Goal: Information Seeking & Learning: Learn about a topic

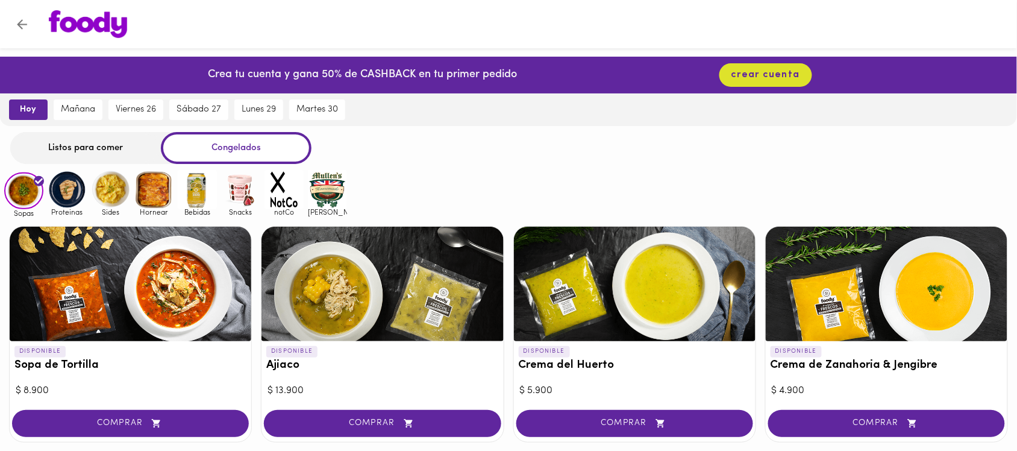
click at [91, 149] on div "Listos para comer" at bounding box center [85, 148] width 151 height 32
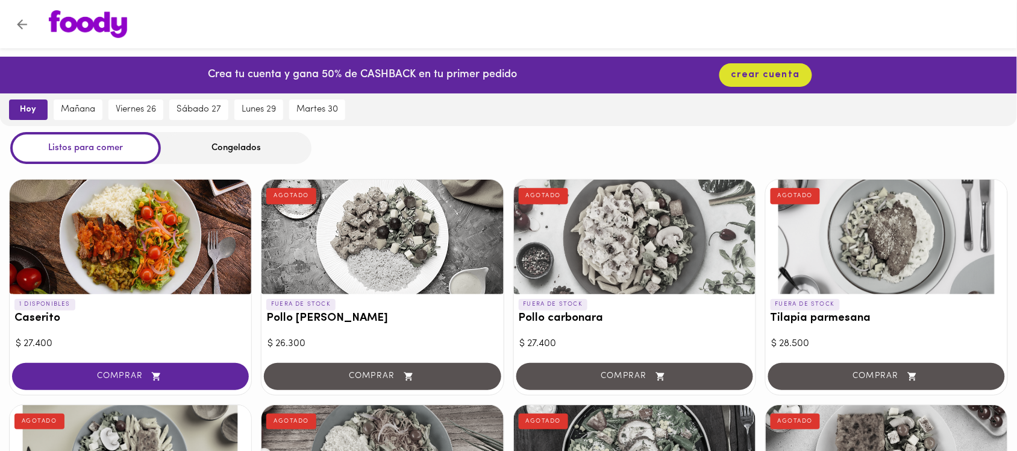
click at [81, 319] on h3 "Caserito" at bounding box center [130, 318] width 232 height 13
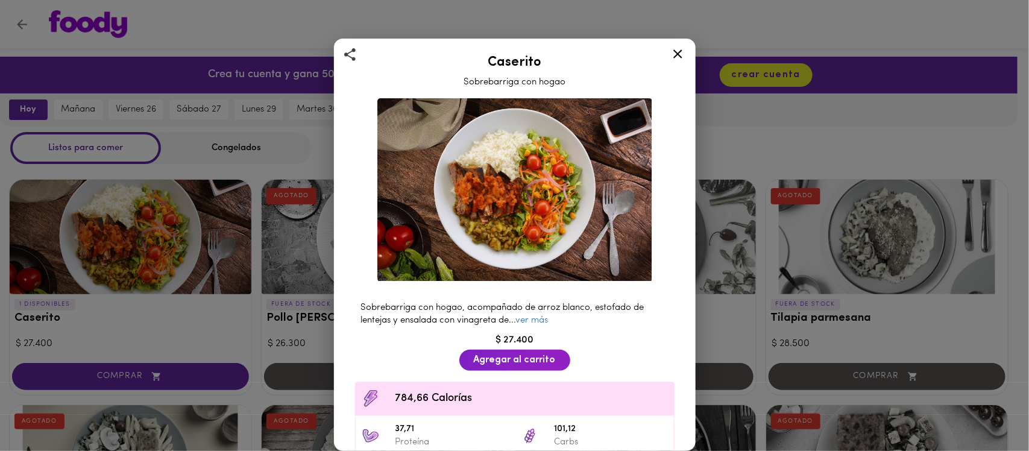
scroll to position [122, 0]
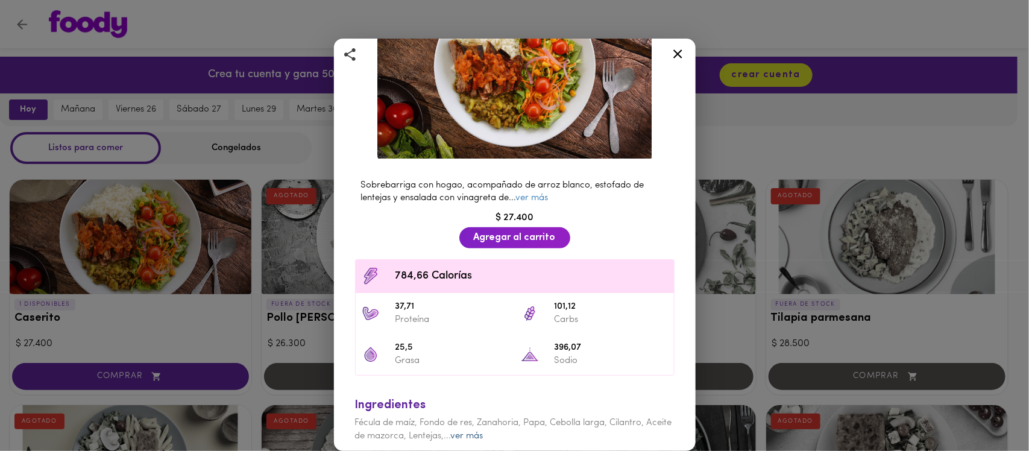
click at [483, 431] on link "ver más" at bounding box center [467, 435] width 33 height 9
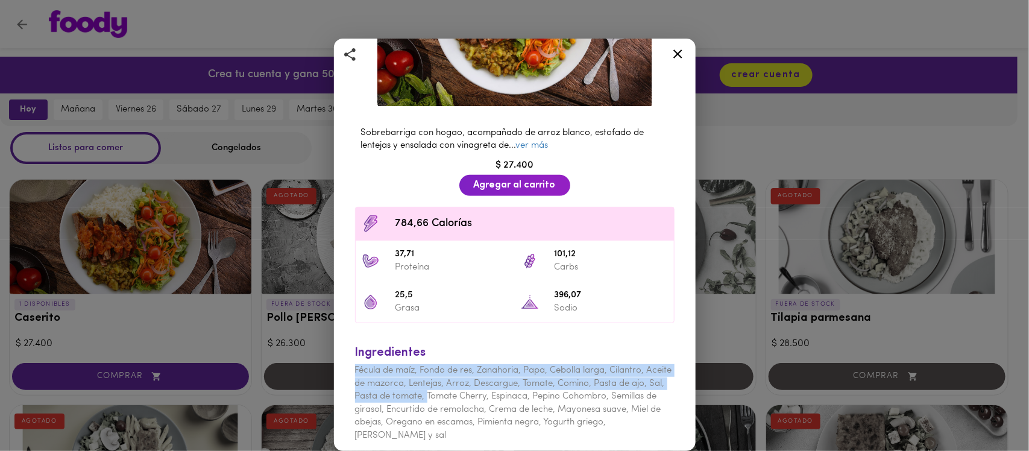
drag, startPoint x: 462, startPoint y: 389, endPoint x: 348, endPoint y: 368, distance: 115.4
click at [350, 368] on div "Ingredientes Fécula de maíz, Fondo de res, Zanahoria, Papa, Cebolla larga, Cila…" at bounding box center [514, 390] width 331 height 116
copy span "Fécula de maíz, Fondo de res, Zanahoria, Papa, Cebolla larga, Cilantro, Aceite …"
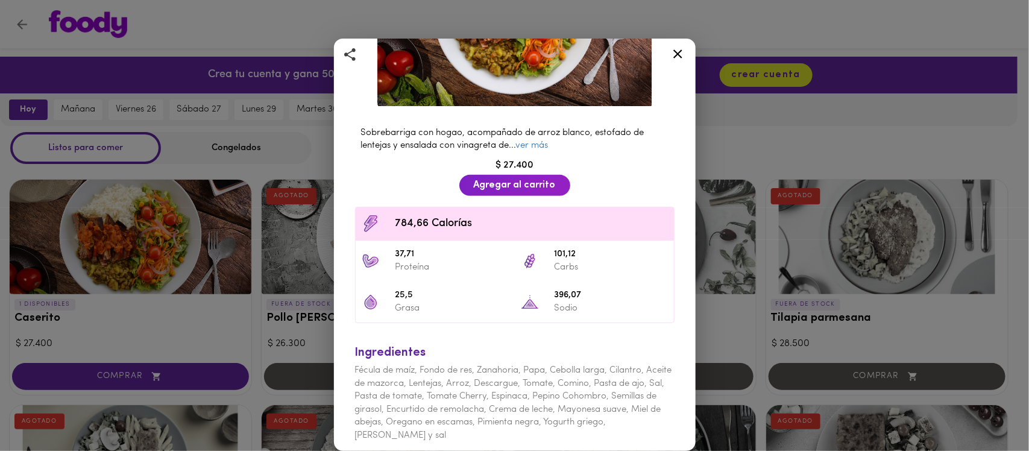
click at [755, 331] on div "Caserito Sobrebarriga con hogao Sobrebarriga con hogao, acompañado de arroz bla…" at bounding box center [514, 225] width 1029 height 451
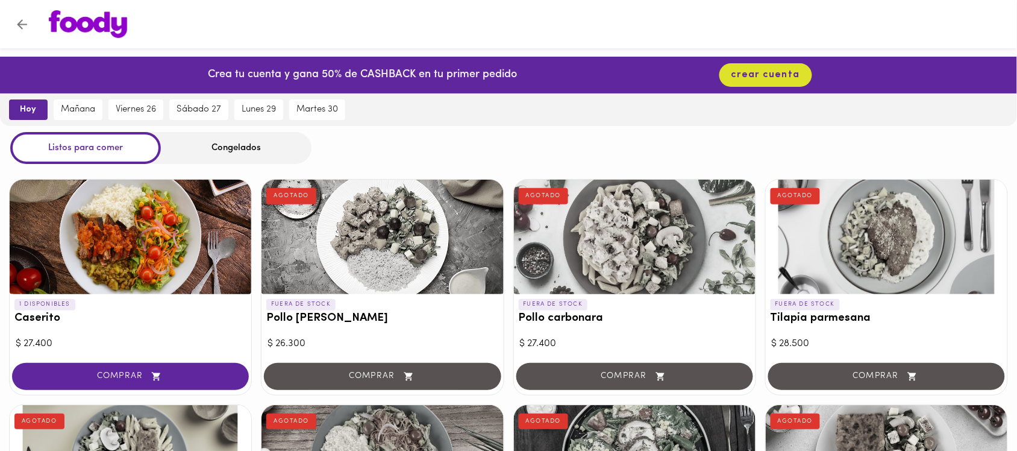
click at [844, 323] on h3 "Tilapia parmesana" at bounding box center [887, 318] width 232 height 13
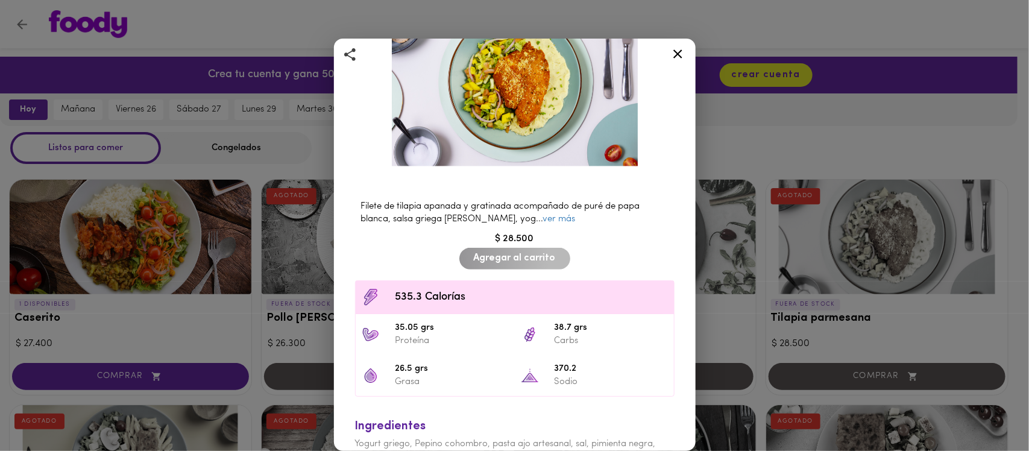
scroll to position [224, 0]
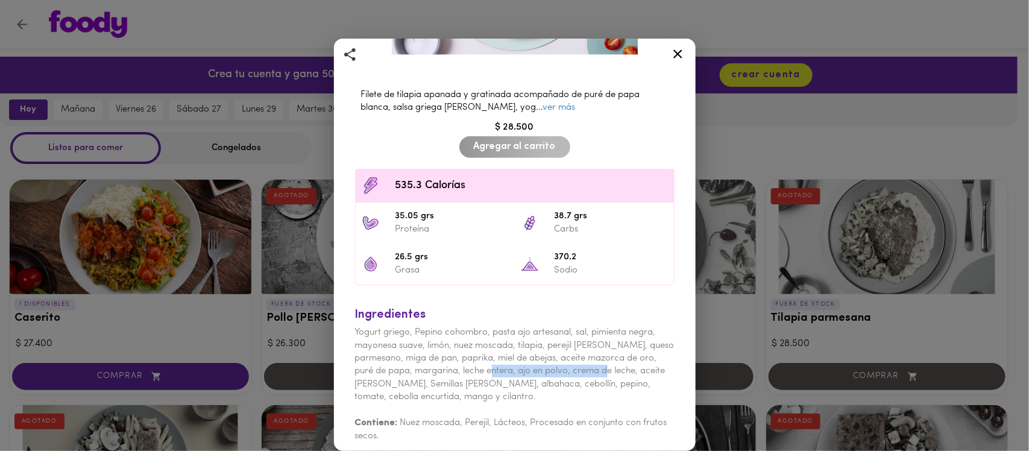
drag, startPoint x: 519, startPoint y: 362, endPoint x: 637, endPoint y: 365, distance: 117.6
click at [637, 365] on span "Yogurt griego, Pepino cohombro, pasta ajo artesanal, sal, pimienta negra, mayon…" at bounding box center [514, 365] width 319 height 74
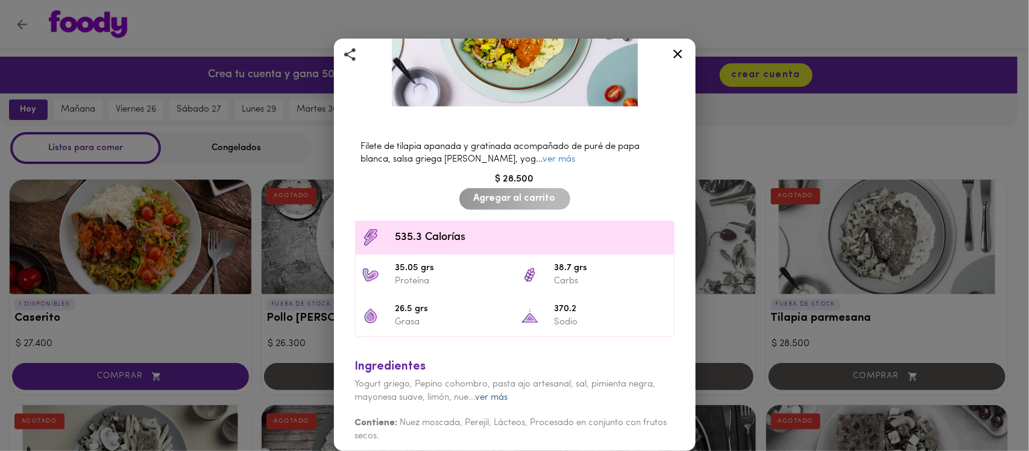
click at [501, 393] on link "ver más" at bounding box center [491, 397] width 33 height 9
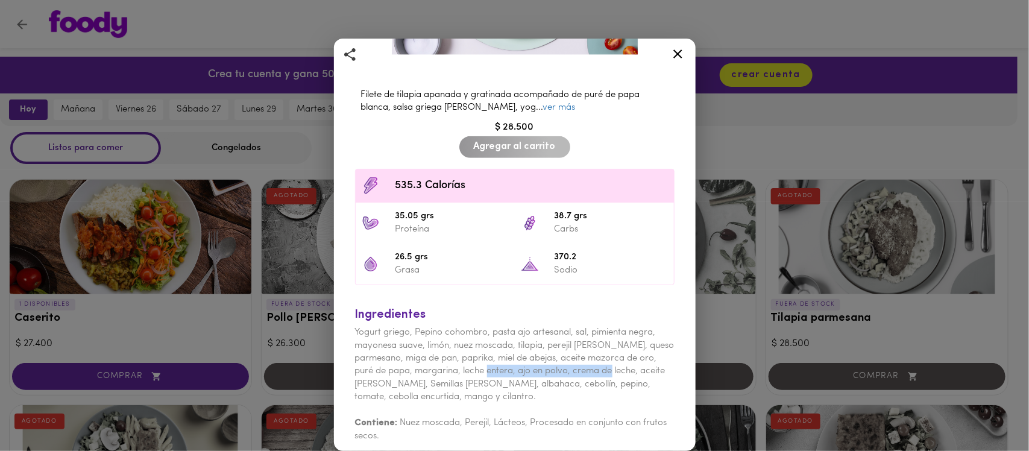
drag, startPoint x: 517, startPoint y: 366, endPoint x: 639, endPoint y: 363, distance: 122.4
click at [639, 363] on span "Yogurt griego, Pepino cohombro, pasta ajo artesanal, sal, pimienta negra, mayon…" at bounding box center [514, 365] width 319 height 74
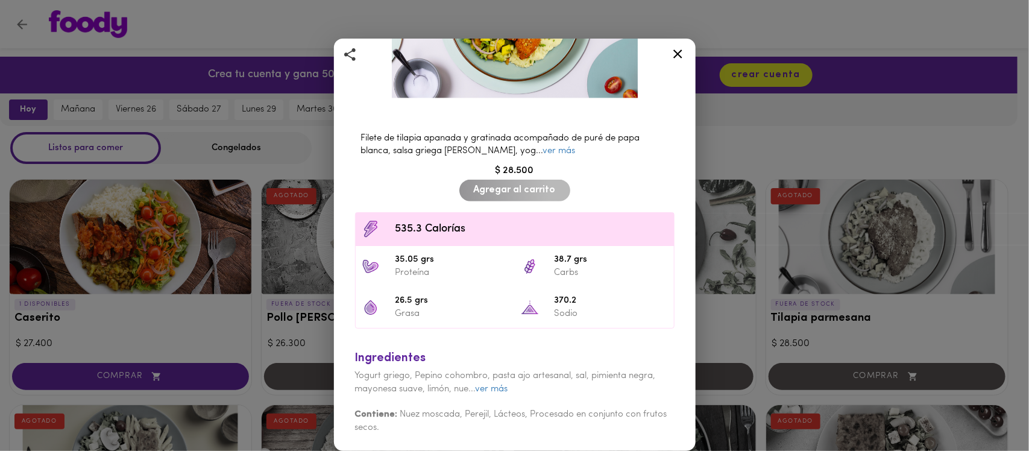
scroll to position [172, 0]
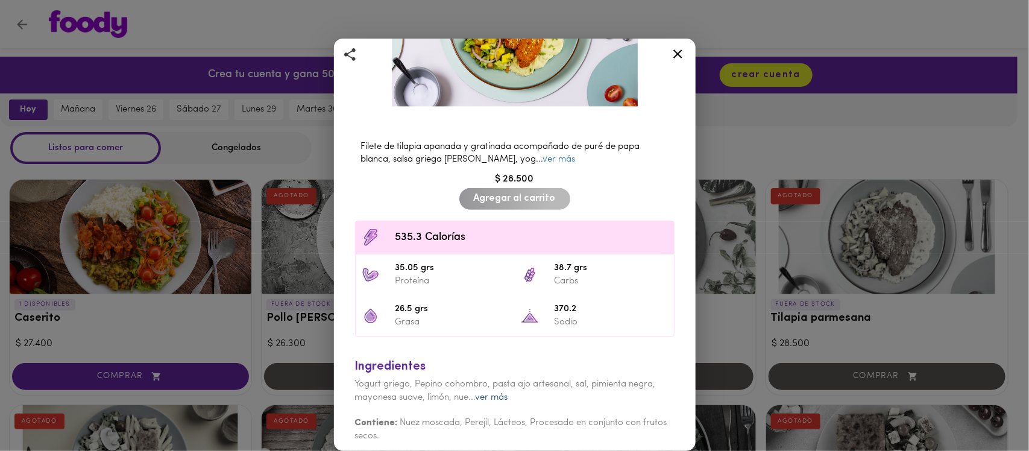
click at [488, 393] on link "ver más" at bounding box center [491, 397] width 33 height 9
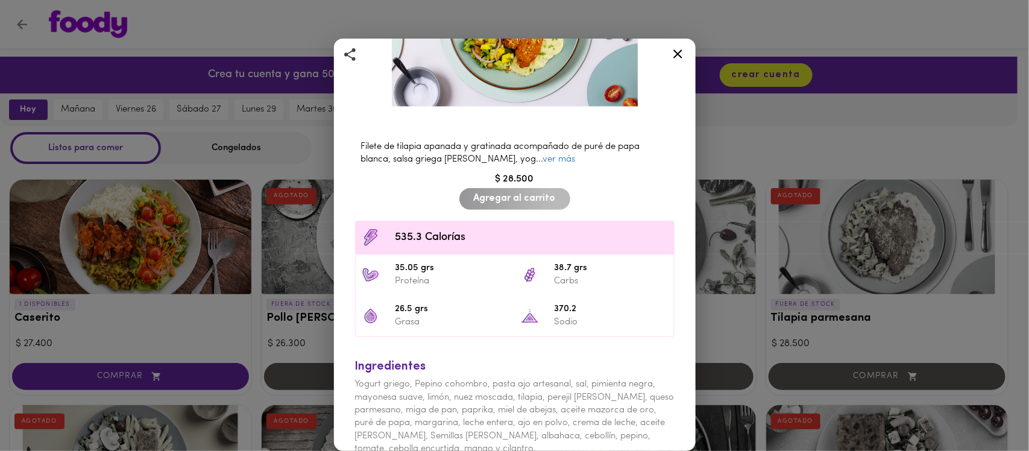
scroll to position [224, 0]
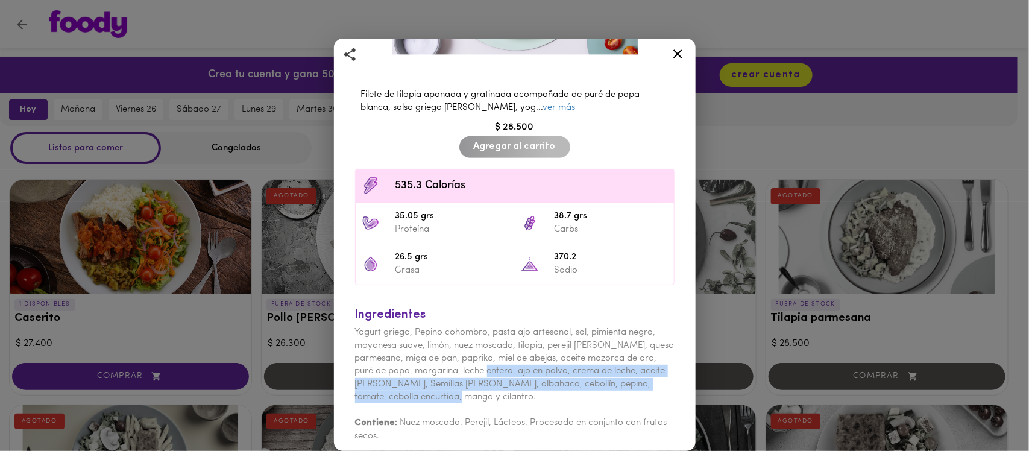
drag, startPoint x: 509, startPoint y: 395, endPoint x: 517, endPoint y: 362, distance: 33.5
click at [517, 362] on div "Ingredientes Yogurt griego, Pepino cohombro, pasta ajo artesanal, sal, pimienta…" at bounding box center [514, 371] width 331 height 155
copy span "ajo en polvo, crema de leche, aceite [PERSON_NAME], Semillas [PERSON_NAME], alb…"
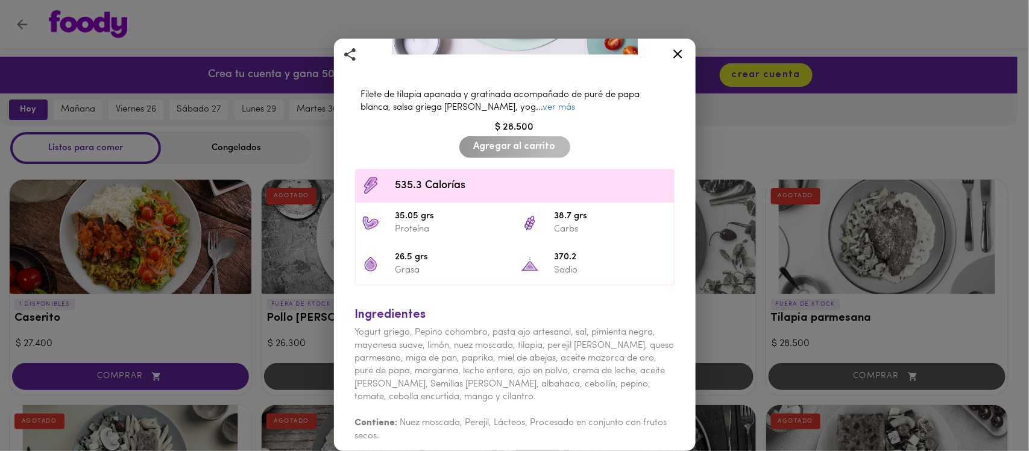
click at [776, 128] on div "Tilapia parmesana Con salsa griega AGOTADO Filete de tilapia apanada y gratinad…" at bounding box center [514, 225] width 1029 height 451
